Goal: Find specific page/section: Find specific page/section

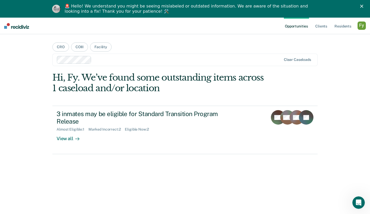
click at [362, 6] on polygon "Close" at bounding box center [361, 6] width 3 height 3
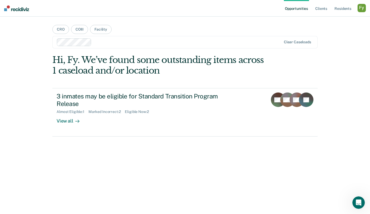
click at [359, 10] on div "button" at bounding box center [361, 8] width 8 height 8
click at [327, 20] on link "Profile" at bounding box center [341, 21] width 42 height 4
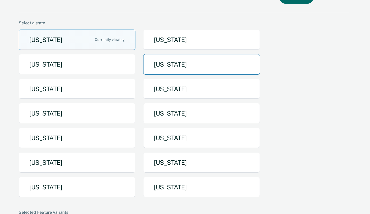
scroll to position [33, 0]
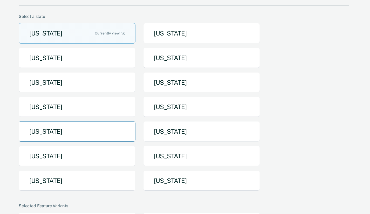
click at [93, 135] on button "Nebraska" at bounding box center [77, 131] width 117 height 20
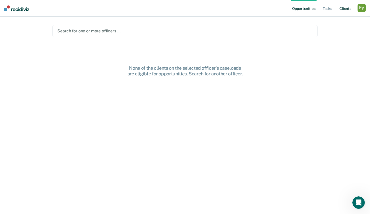
click at [342, 10] on link "Client s" at bounding box center [345, 8] width 14 height 17
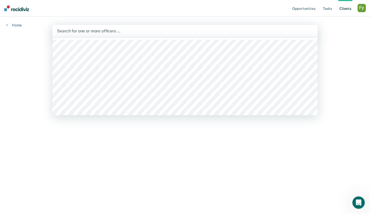
click at [247, 30] on div at bounding box center [185, 31] width 256 height 6
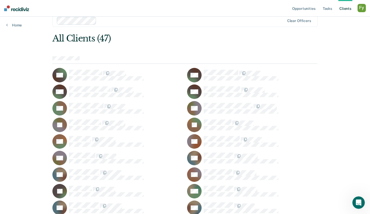
scroll to position [11, 0]
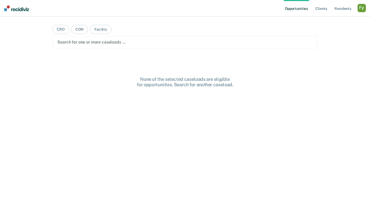
click at [363, 6] on div "button" at bounding box center [361, 8] width 8 height 8
click at [321, 18] on div "Profile How it works Log Out" at bounding box center [340, 27] width 50 height 25
click at [321, 22] on link "Profile" at bounding box center [341, 21] width 42 height 4
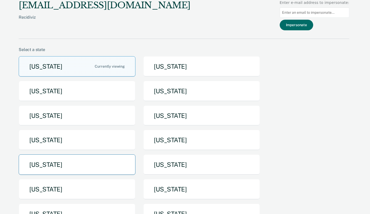
click at [88, 165] on button "Nebraska" at bounding box center [77, 165] width 117 height 20
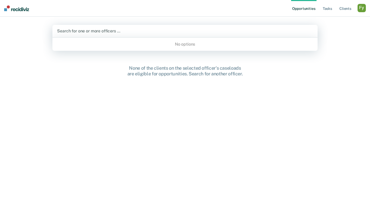
click at [242, 34] on div at bounding box center [185, 31] width 256 height 6
click at [328, 9] on link "Tasks" at bounding box center [326, 8] width 11 height 17
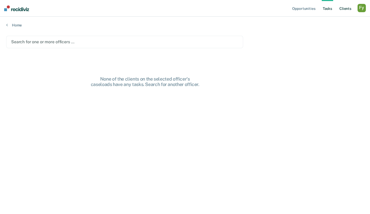
click at [346, 9] on link "Client s" at bounding box center [345, 8] width 14 height 17
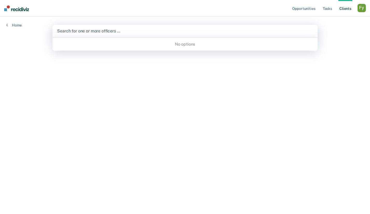
click at [208, 31] on div at bounding box center [185, 31] width 256 height 6
click at [364, 9] on div "button" at bounding box center [361, 8] width 8 height 8
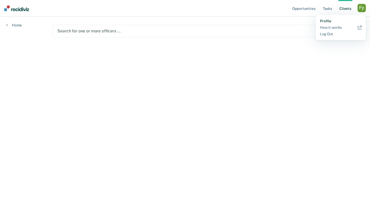
click at [325, 22] on link "Profile" at bounding box center [341, 21] width 42 height 4
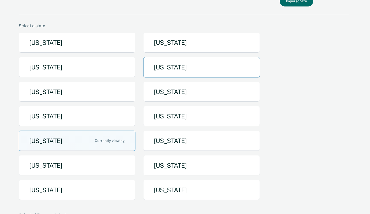
scroll to position [36, 0]
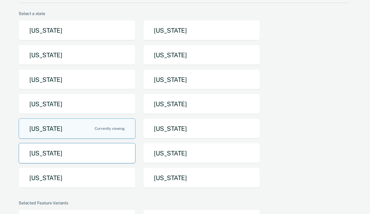
click at [100, 158] on button "Pennsylvania" at bounding box center [77, 153] width 117 height 20
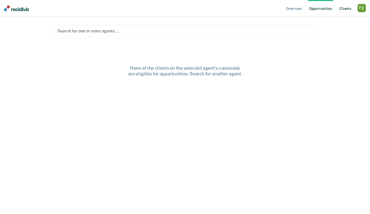
click at [345, 8] on link "Client s" at bounding box center [345, 8] width 14 height 17
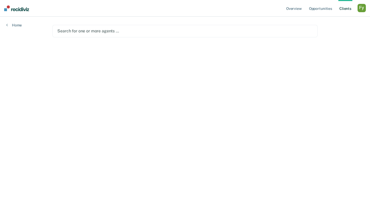
click at [269, 35] on div "Search for one or more agents …" at bounding box center [184, 31] width 265 height 12
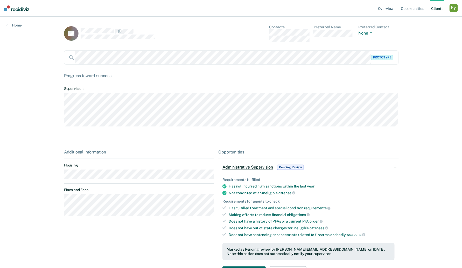
click at [11, 22] on div "Home" at bounding box center [14, 22] width 28 height 11
click at [369, 7] on link "Client s" at bounding box center [437, 8] width 14 height 17
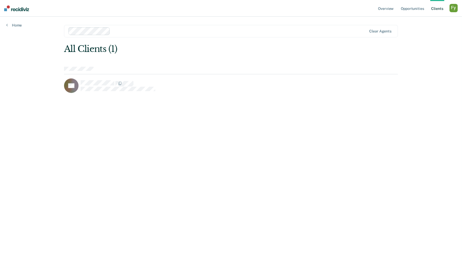
click at [111, 31] on div at bounding box center [217, 31] width 299 height 8
